Goal: Task Accomplishment & Management: Manage account settings

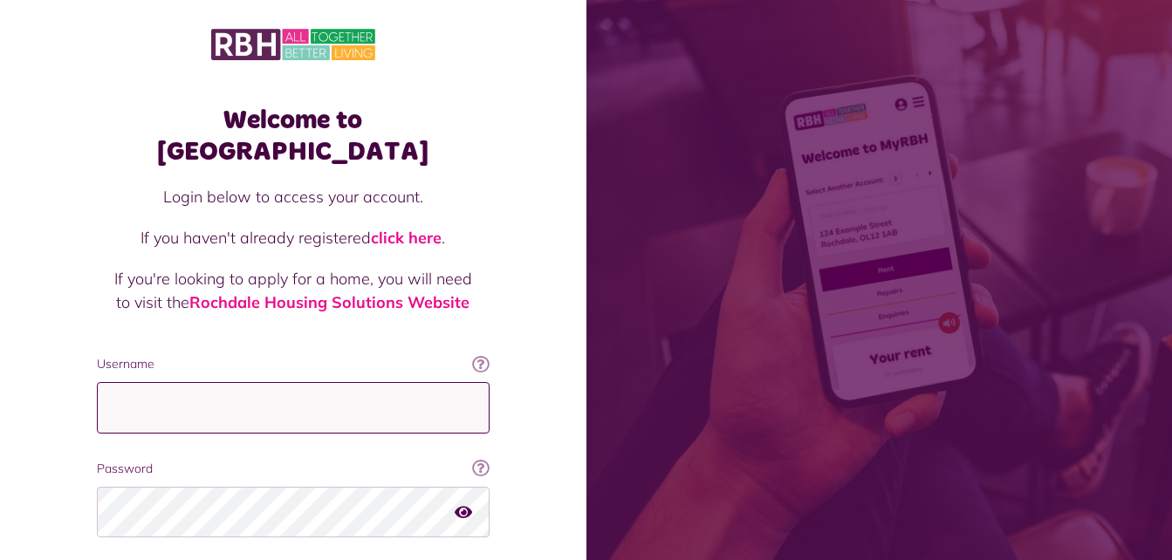
click at [214, 382] on input "Username" at bounding box center [293, 407] width 393 height 51
type input "**********"
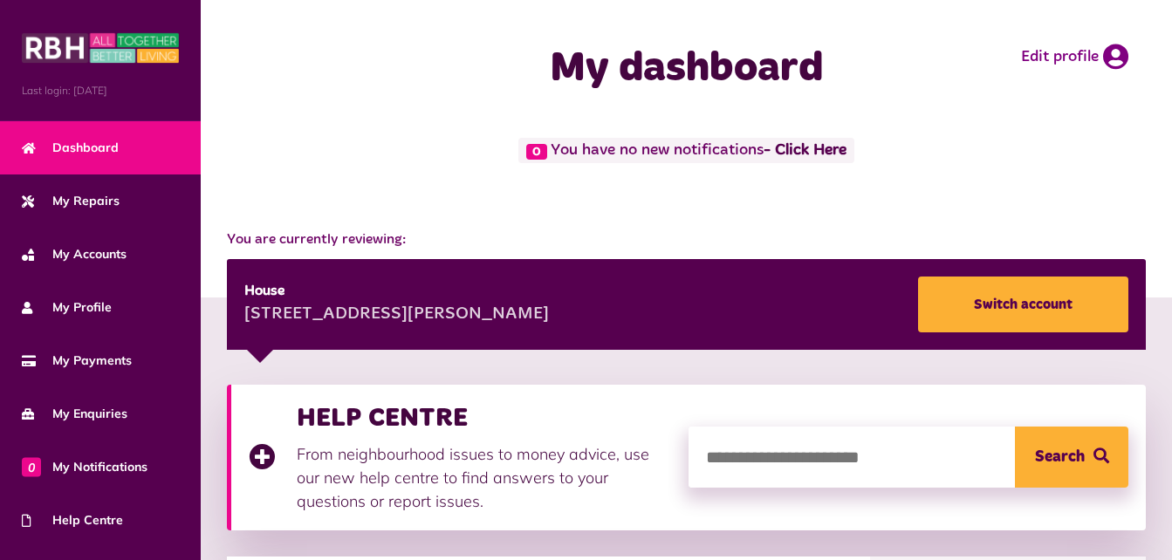
click at [459, 157] on div "0 You have no new notifications - Click Here" at bounding box center [686, 150] width 919 height 25
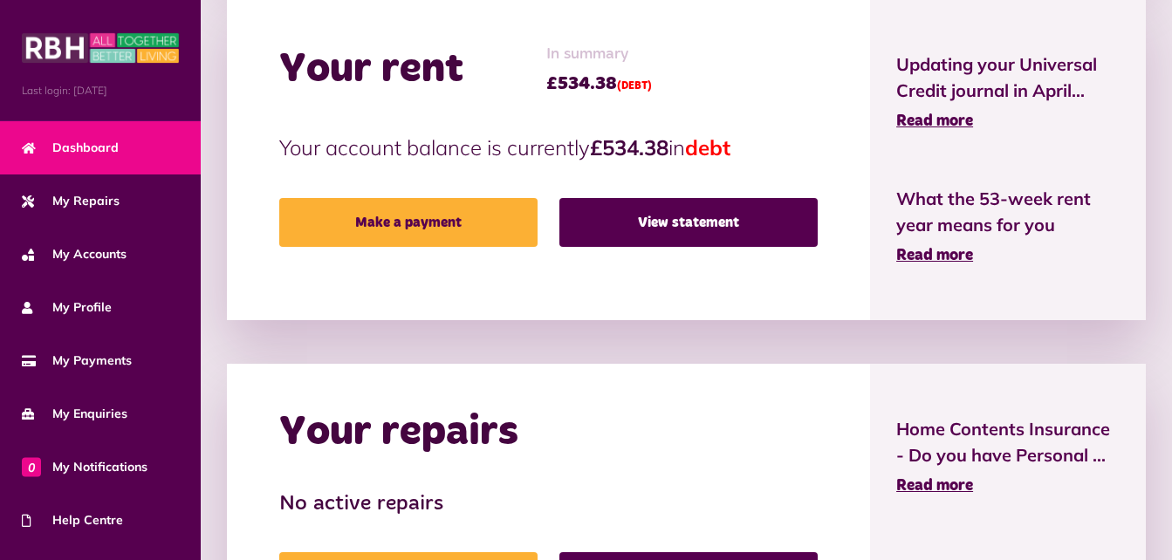
scroll to position [558, 0]
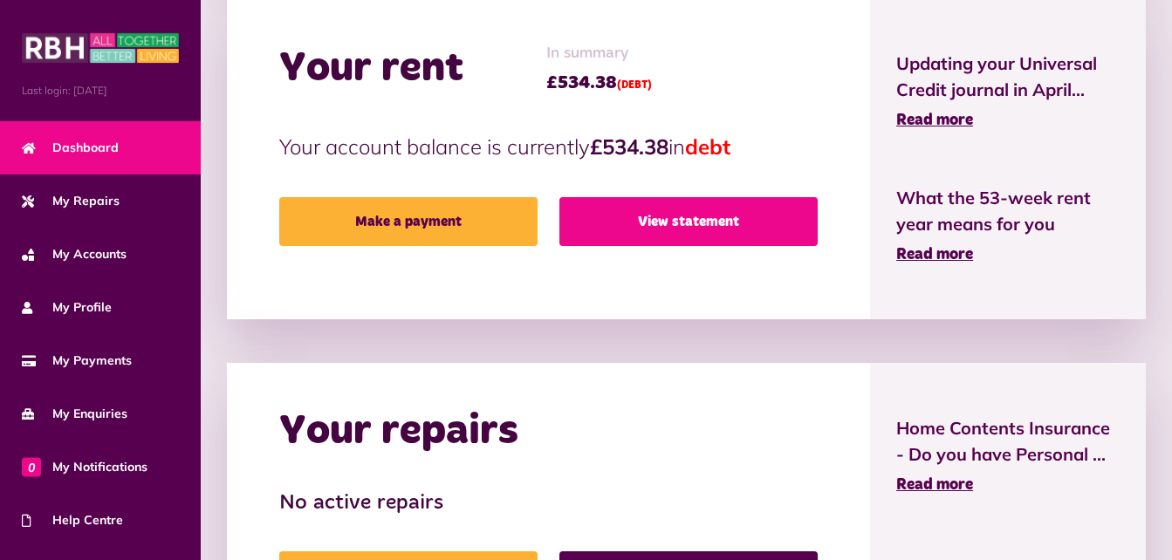
click at [748, 222] on link "View statement" at bounding box center [688, 221] width 258 height 49
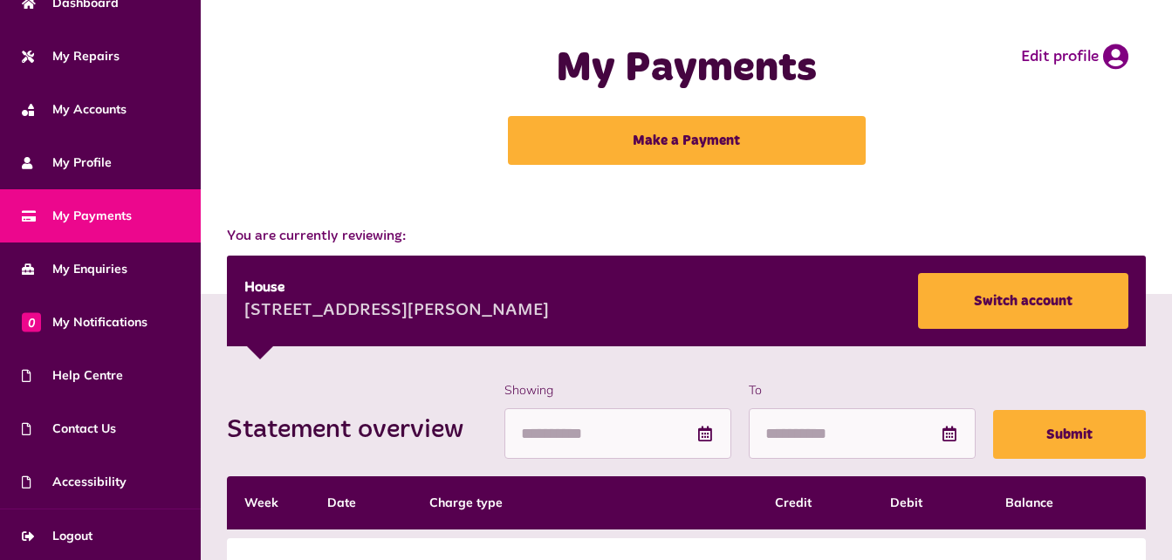
scroll to position [146, 0]
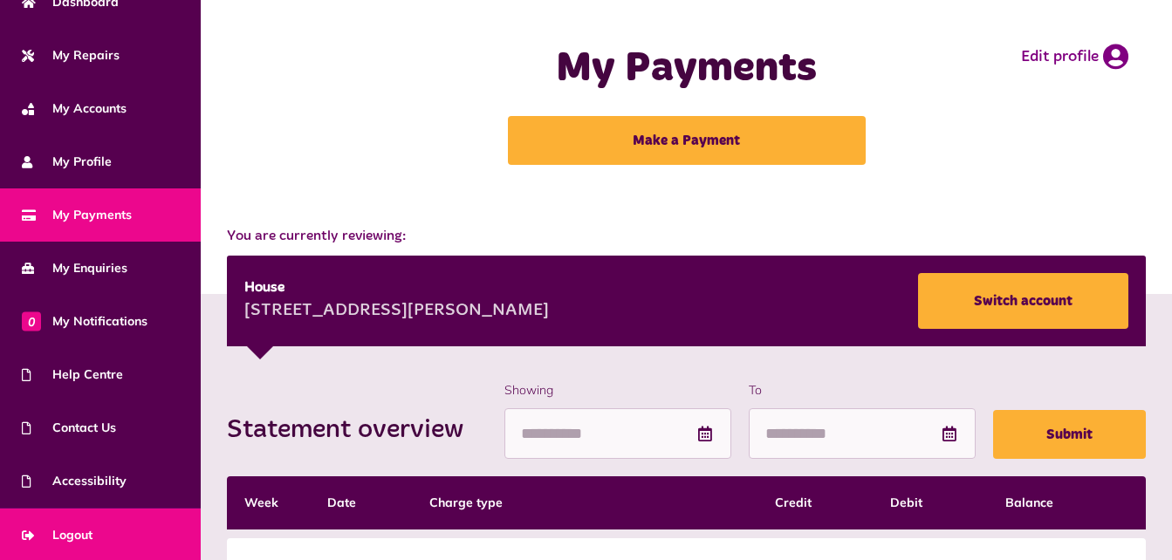
click at [134, 524] on link "Logout" at bounding box center [100, 535] width 201 height 53
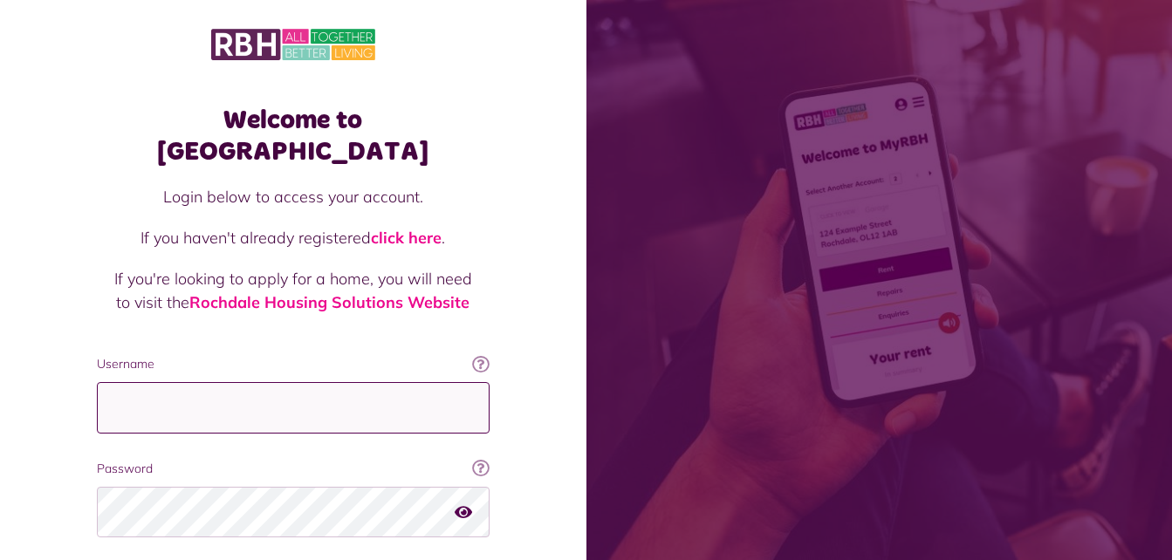
click at [201, 382] on input "Username" at bounding box center [293, 407] width 393 height 51
type input "**********"
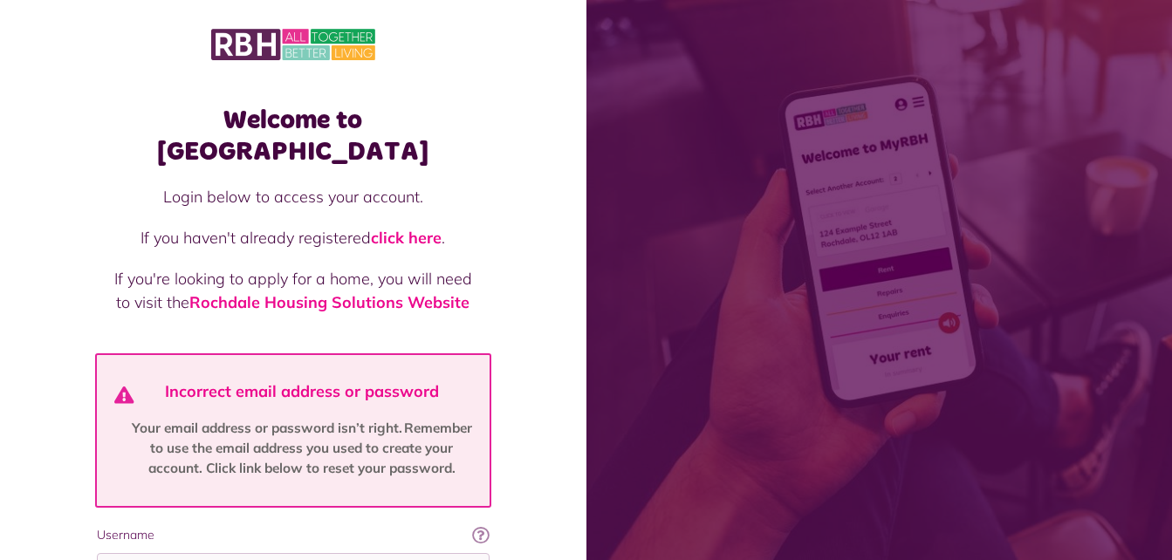
click at [538, 486] on div "Welcome to MyRBH Login below to access your account. If you haven't already reg…" at bounding box center [293, 436] width 586 height 873
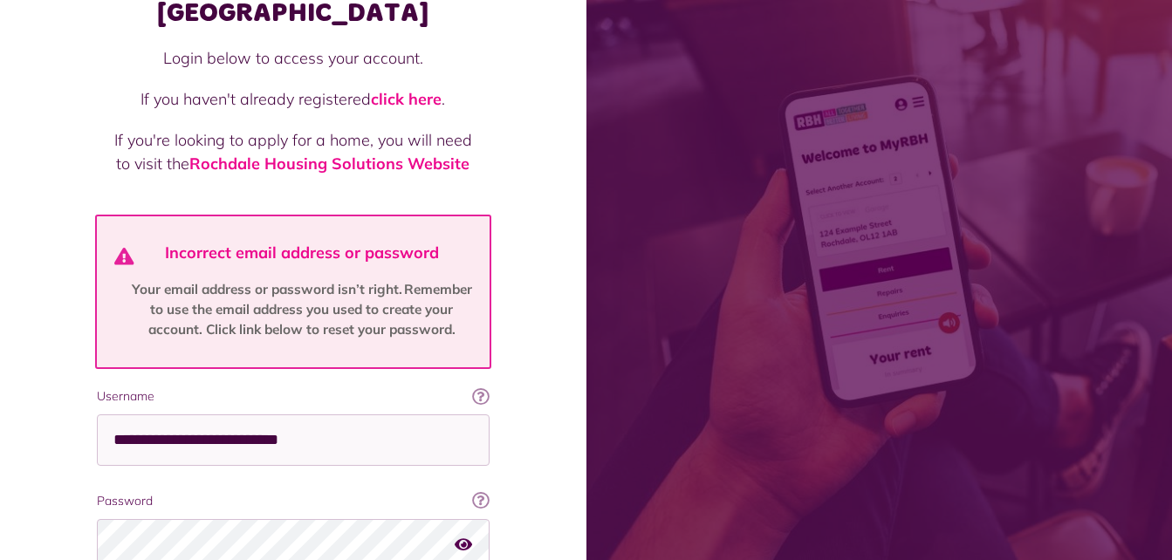
scroll to position [140, 0]
click at [557, 458] on div "Welcome to MyRBH Login below to access your account. If you haven't already reg…" at bounding box center [293, 296] width 586 height 873
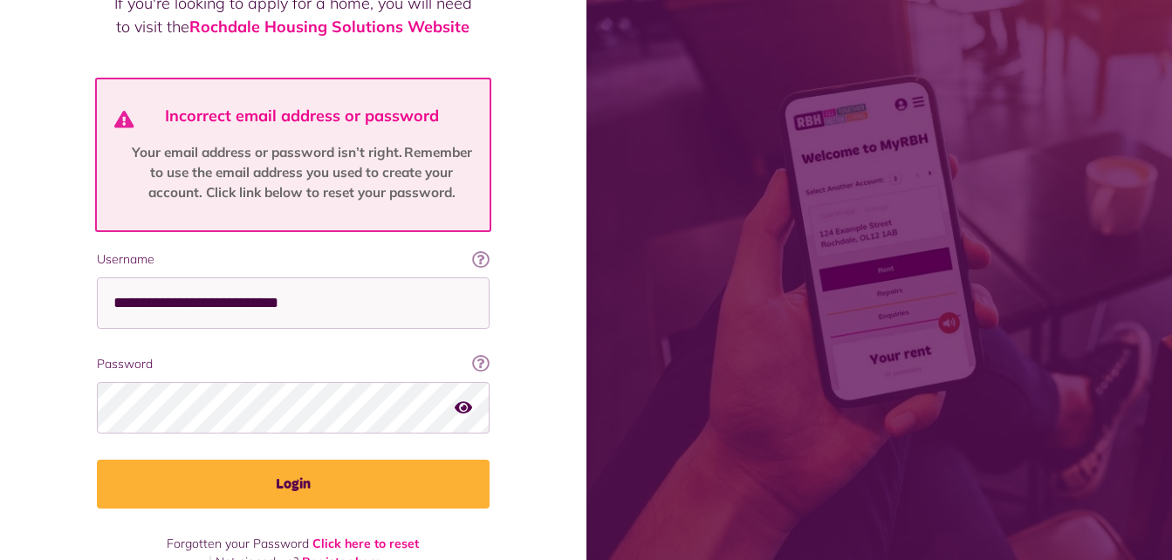
scroll to position [279, 0]
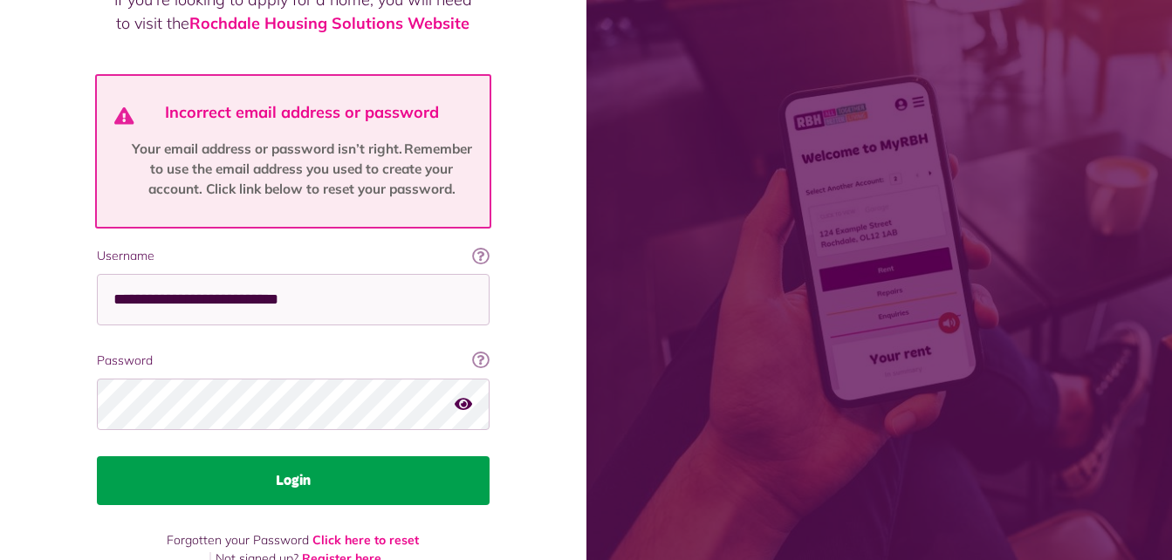
click at [281, 461] on button "Login" at bounding box center [293, 480] width 393 height 49
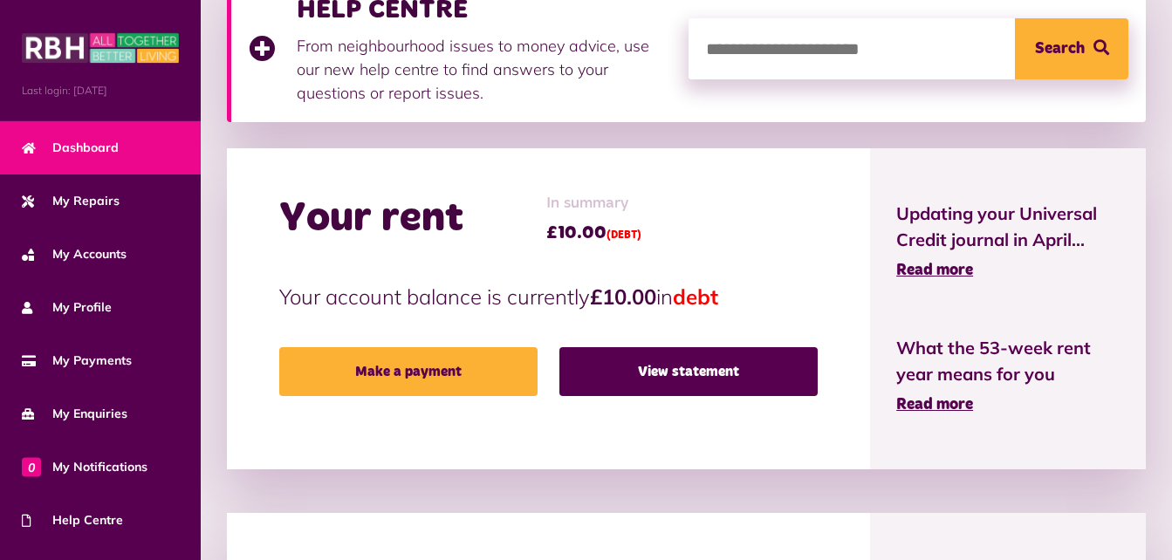
scroll to position [419, 0]
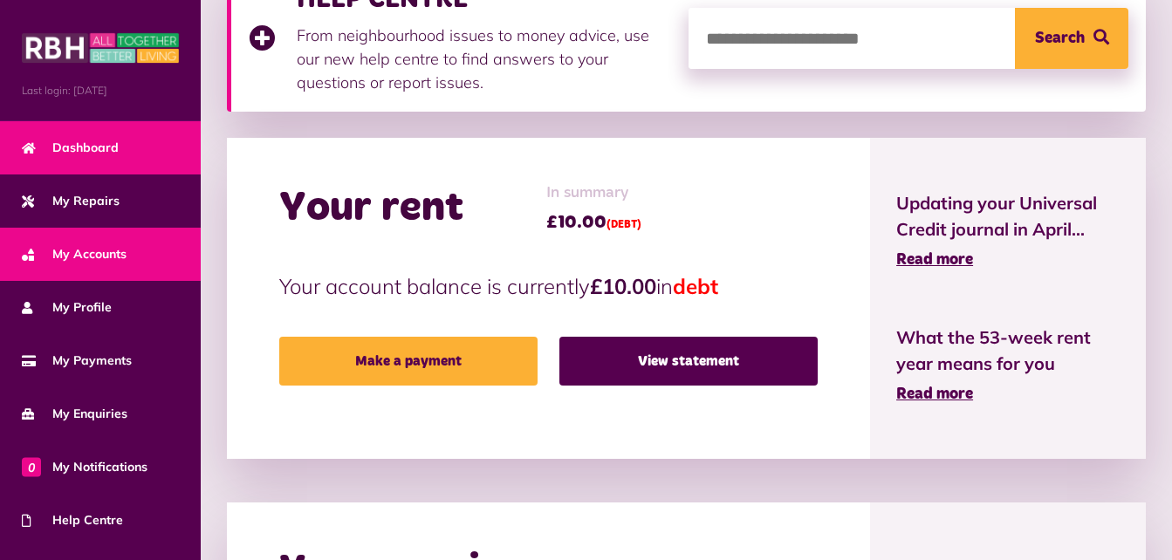
click at [135, 247] on link "My Accounts" at bounding box center [100, 254] width 201 height 53
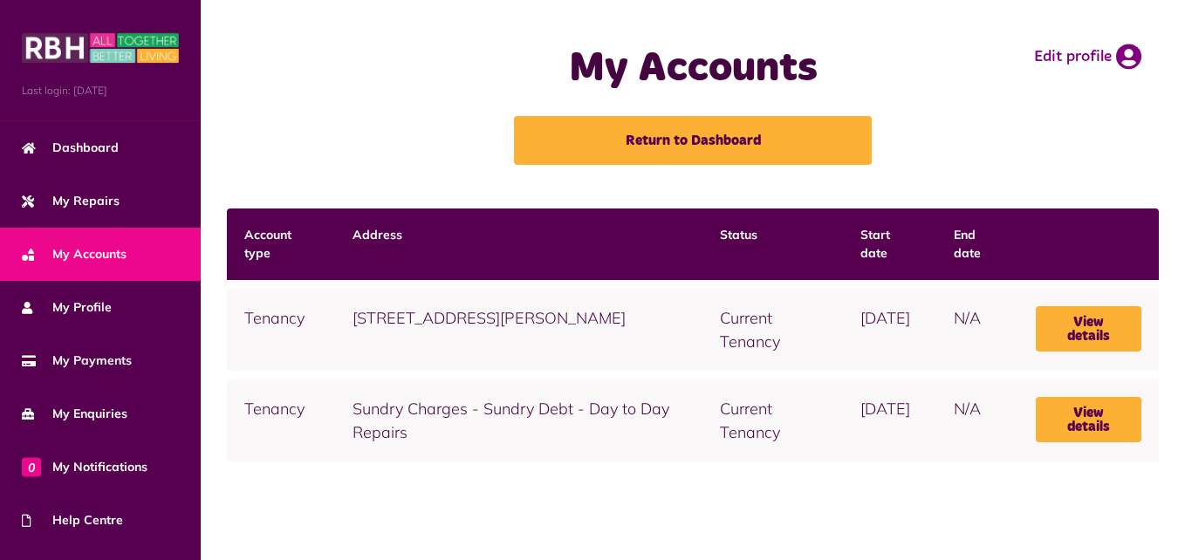
click at [533, 344] on td "[STREET_ADDRESS][PERSON_NAME]" at bounding box center [518, 330] width 367 height 82
click at [1077, 326] on link "View details" at bounding box center [1089, 328] width 106 height 45
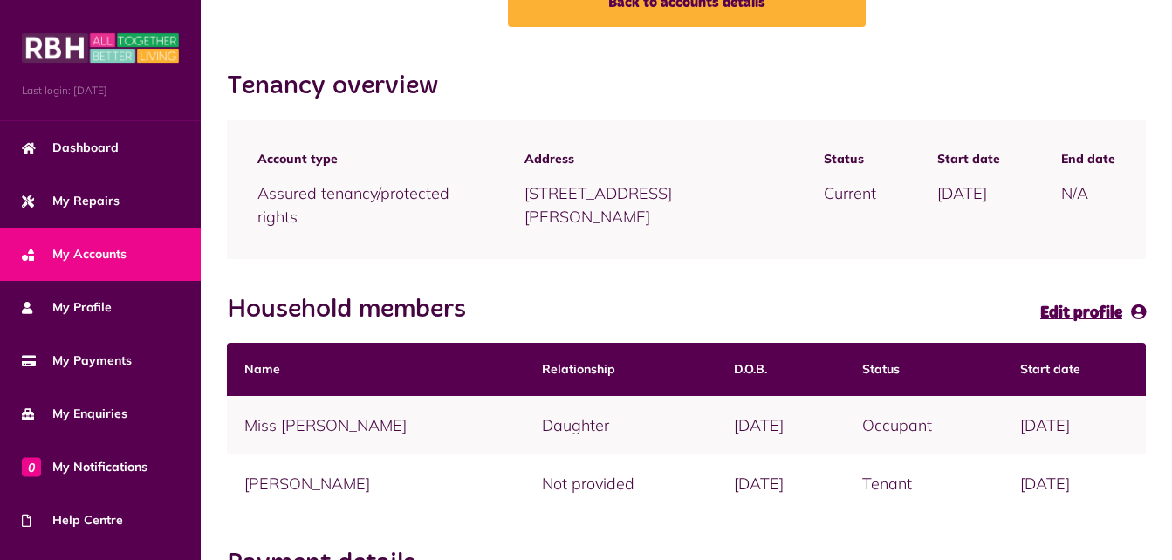
scroll to position [140, 0]
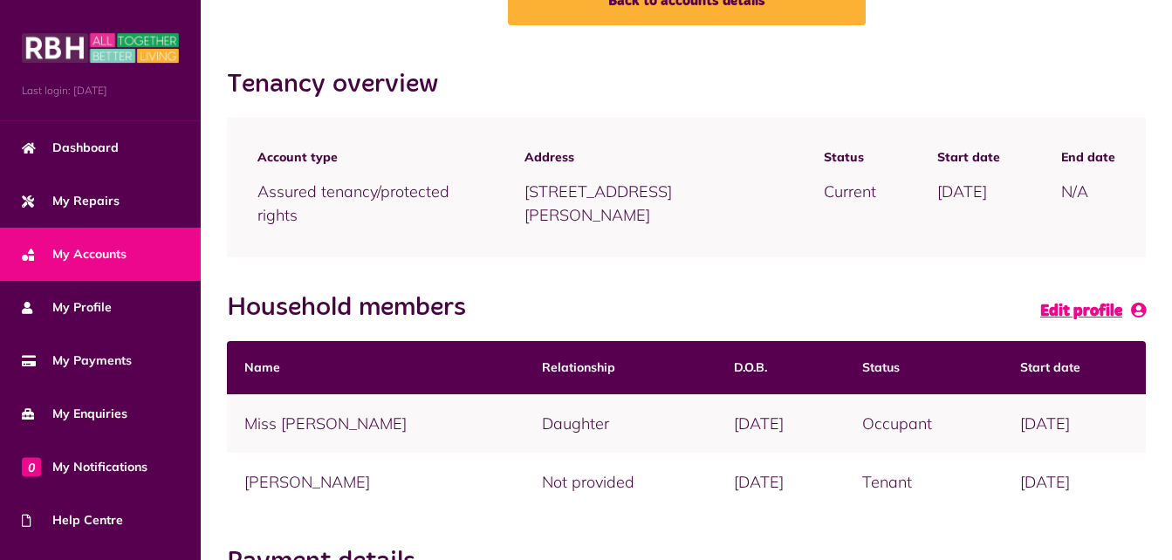
click at [1090, 305] on span "Edit profile" at bounding box center [1081, 312] width 82 height 16
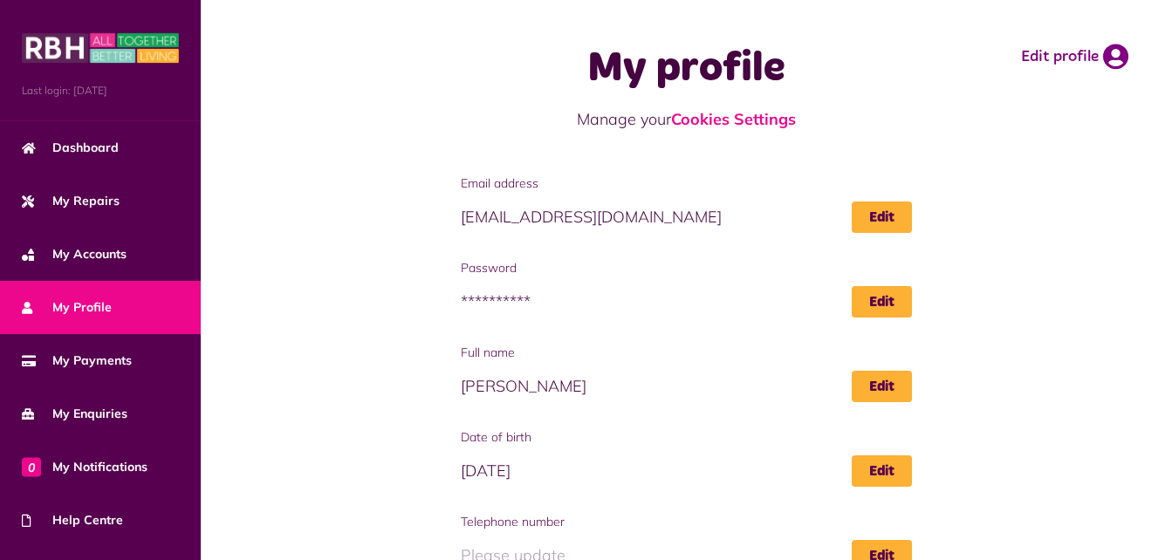
scroll to position [146, 0]
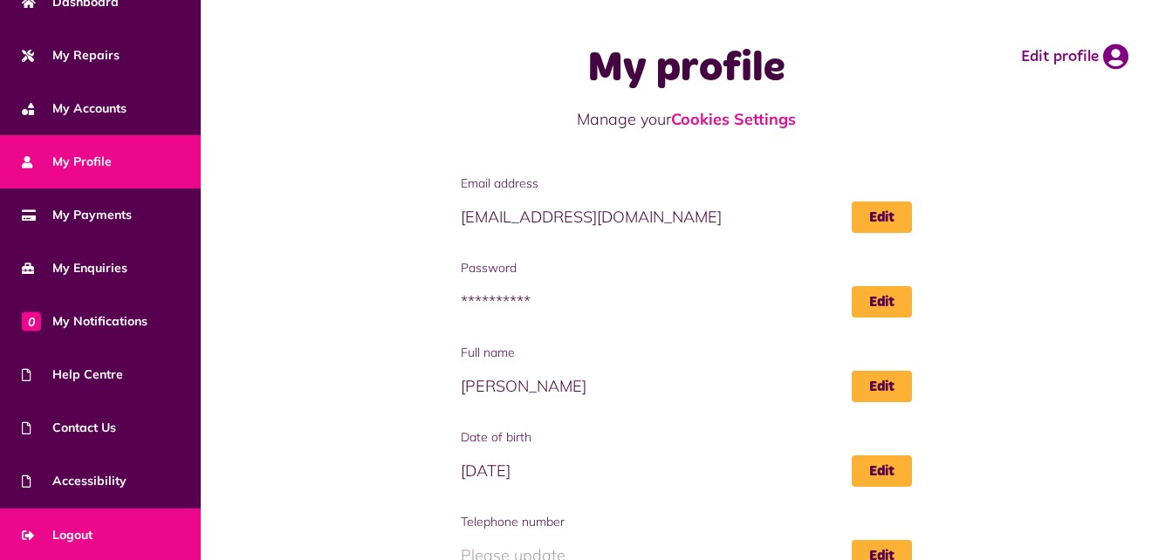
click at [114, 530] on link "Logout" at bounding box center [100, 535] width 201 height 53
